Goal: Transaction & Acquisition: Purchase product/service

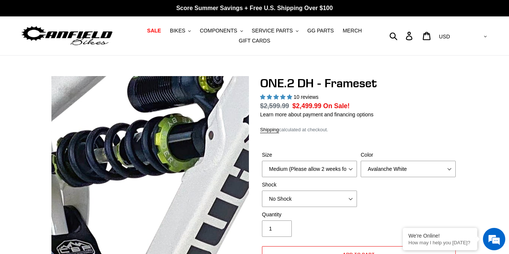
select select "highest-rating"
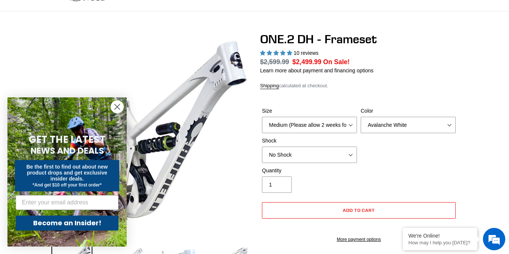
scroll to position [44, 0]
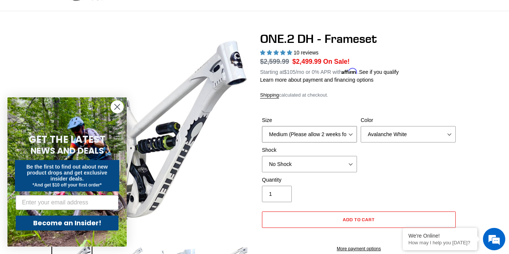
click at [351, 135] on select "Medium (Please allow 2 weeks for delivery) Large (Sold Out)" at bounding box center [309, 134] width 95 height 16
click at [375, 137] on select "Avalanche White Bentonite Grey" at bounding box center [408, 134] width 95 height 16
select select "Bentonite Grey"
click at [361, 126] on select "Avalanche White Bentonite Grey" at bounding box center [408, 134] width 95 height 16
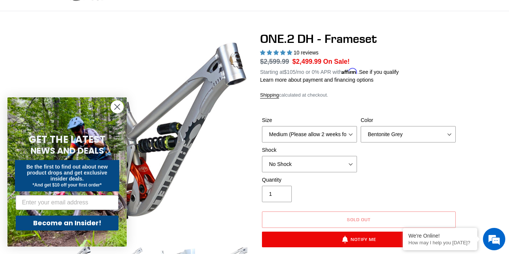
click at [117, 110] on circle "Close dialog" at bounding box center [117, 107] width 12 height 12
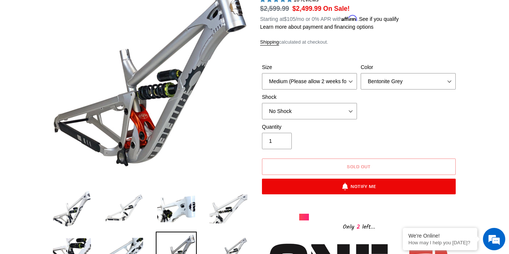
scroll to position [99, 0]
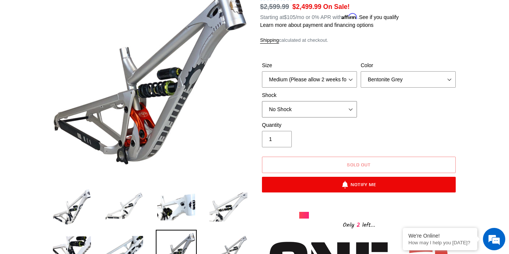
click at [334, 107] on select "No Shock Fox DHX2 Coil RockShox Vivid Coil EXT Storia LOK V3 (Custom Order)" at bounding box center [309, 109] width 95 height 16
select select "Fox DHX2 Coil"
click at [262, 101] on select "No Shock Fox DHX2 Coil RockShox Vivid Coil EXT Storia LOK V3 (Custom Order)" at bounding box center [309, 109] width 95 height 16
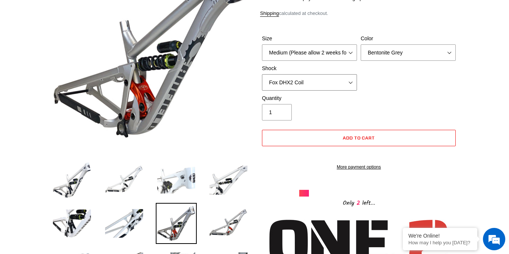
scroll to position [127, 0]
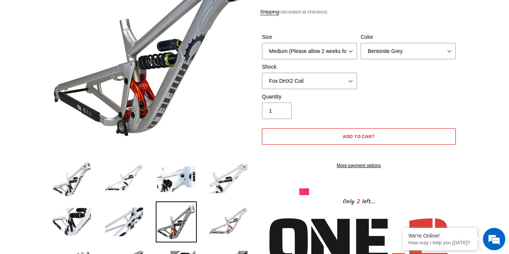
click at [227, 229] on img at bounding box center [228, 221] width 41 height 41
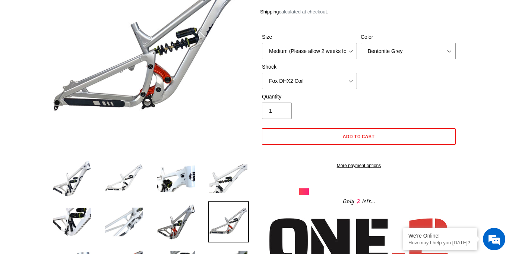
click at [129, 226] on img at bounding box center [124, 221] width 41 height 41
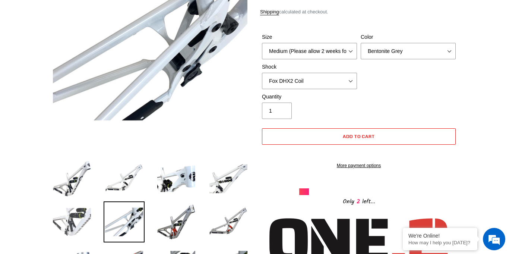
click at [75, 208] on img at bounding box center [71, 221] width 41 height 41
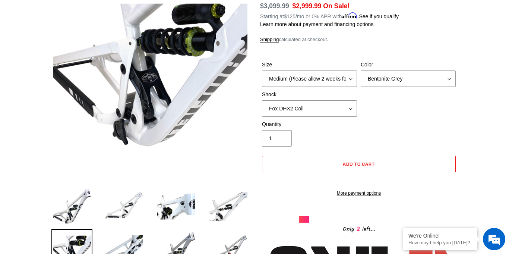
scroll to position [98, 0]
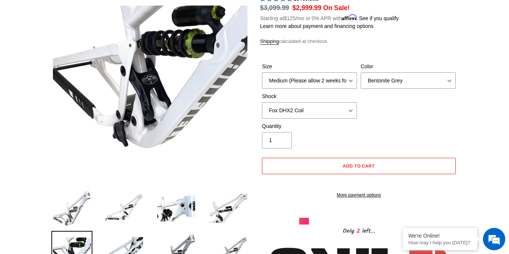
click at [76, 207] on img at bounding box center [71, 207] width 41 height 41
select select "Avalanche White"
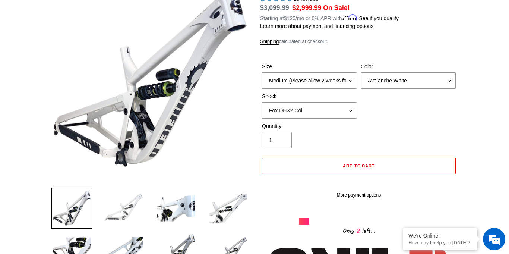
click at [110, 209] on img at bounding box center [124, 207] width 41 height 41
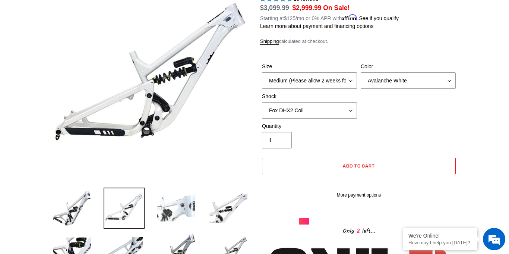
click at [161, 211] on img at bounding box center [176, 207] width 41 height 41
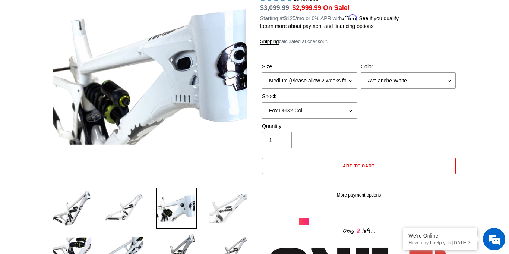
click at [212, 207] on img at bounding box center [228, 207] width 41 height 41
